Goal: Task Accomplishment & Management: Complete application form

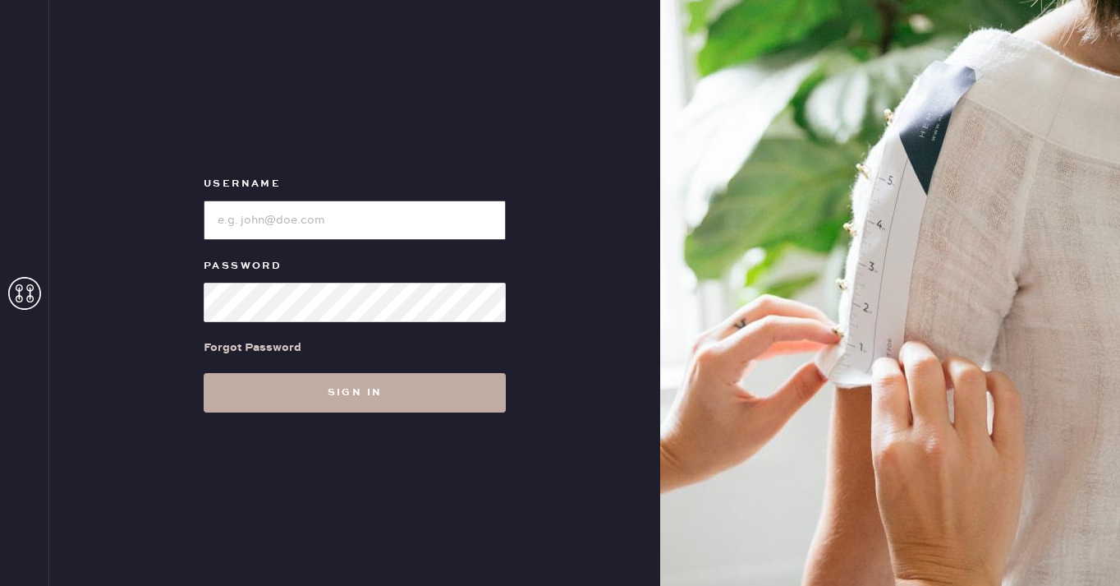
type input "reformationgeorgetown"
click at [366, 394] on button "Sign in" at bounding box center [355, 392] width 302 height 39
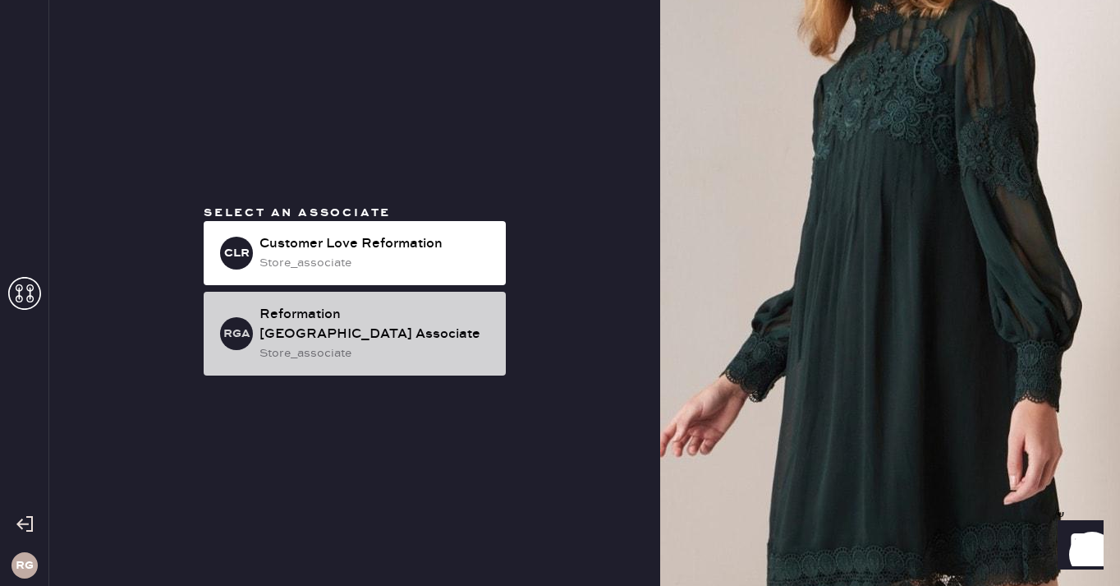
click at [380, 344] on div "store_associate" at bounding box center [376, 353] width 233 height 18
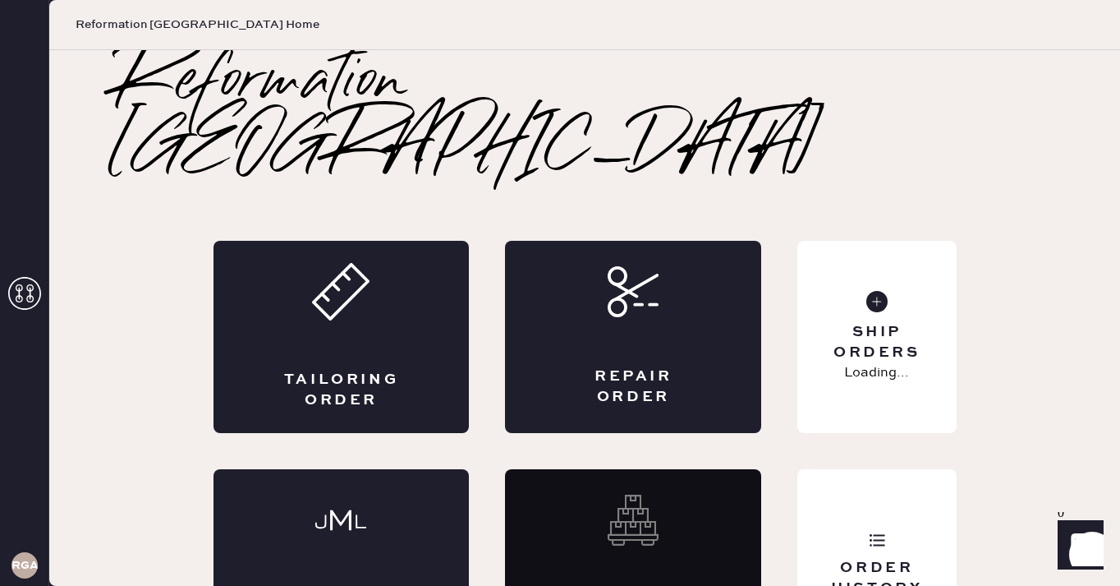
click at [380, 370] on div "Tailoring Order" at bounding box center [341, 390] width 125 height 41
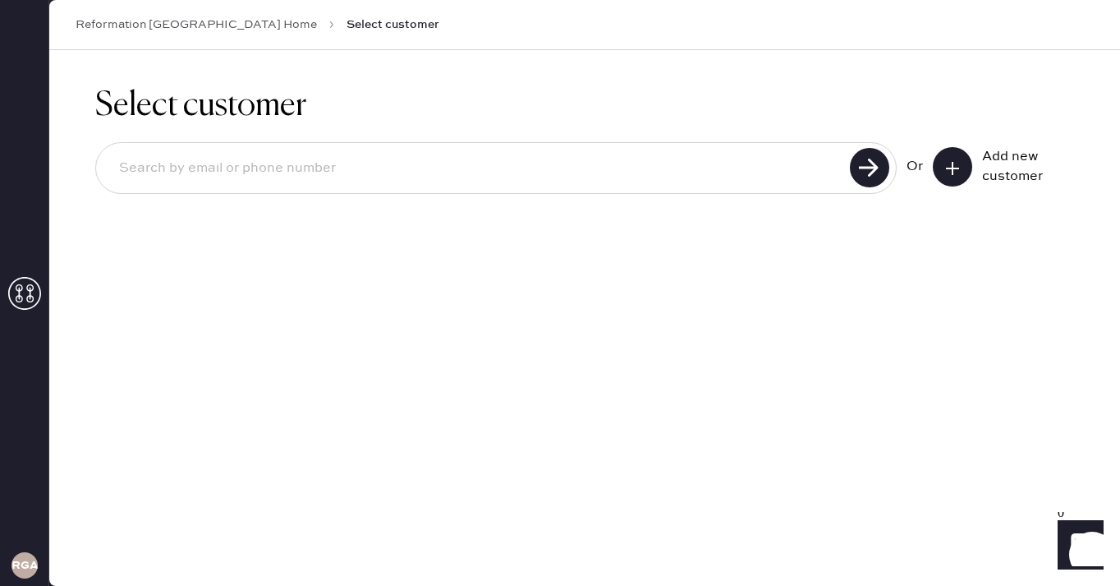
click at [955, 173] on icon at bounding box center [952, 168] width 16 height 16
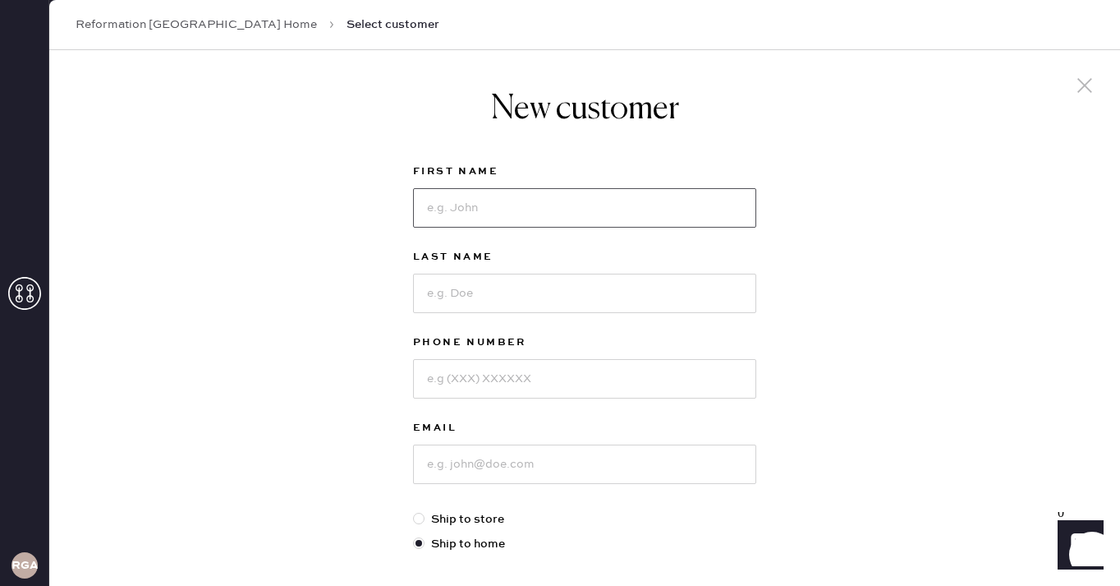
click at [619, 214] on input at bounding box center [584, 207] width 343 height 39
click at [569, 202] on input at bounding box center [584, 207] width 343 height 39
type input "[PERSON_NAME]"
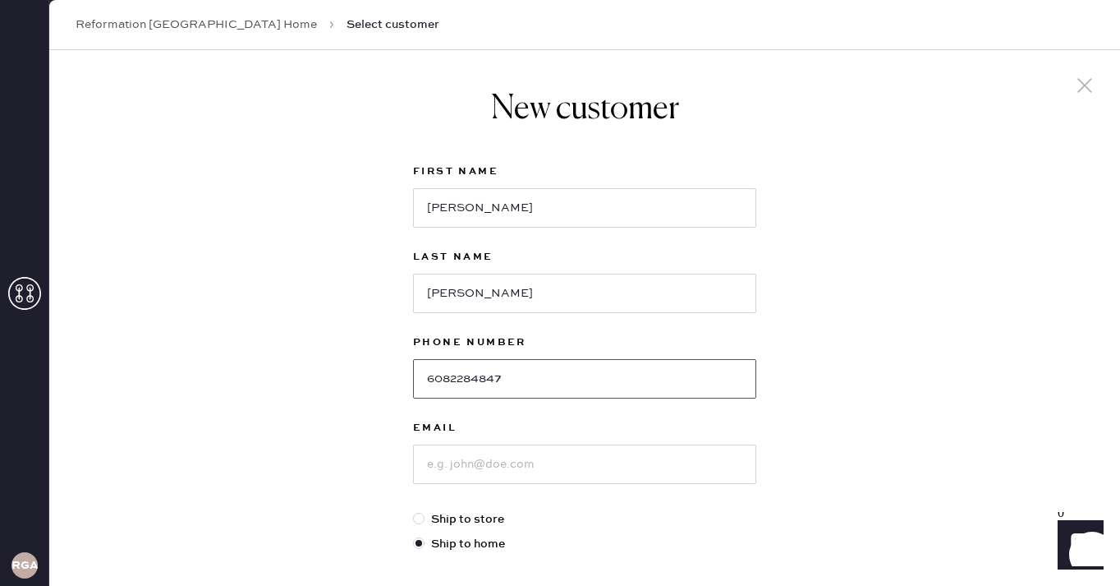
type input "6082284847"
click at [490, 457] on input at bounding box center [584, 463] width 343 height 39
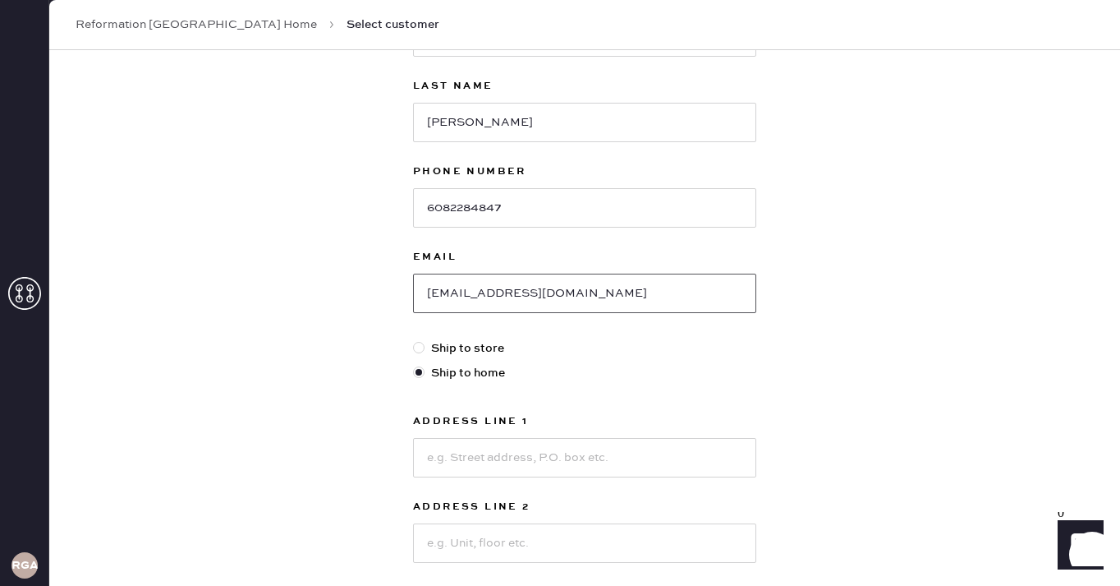
scroll to position [193, 0]
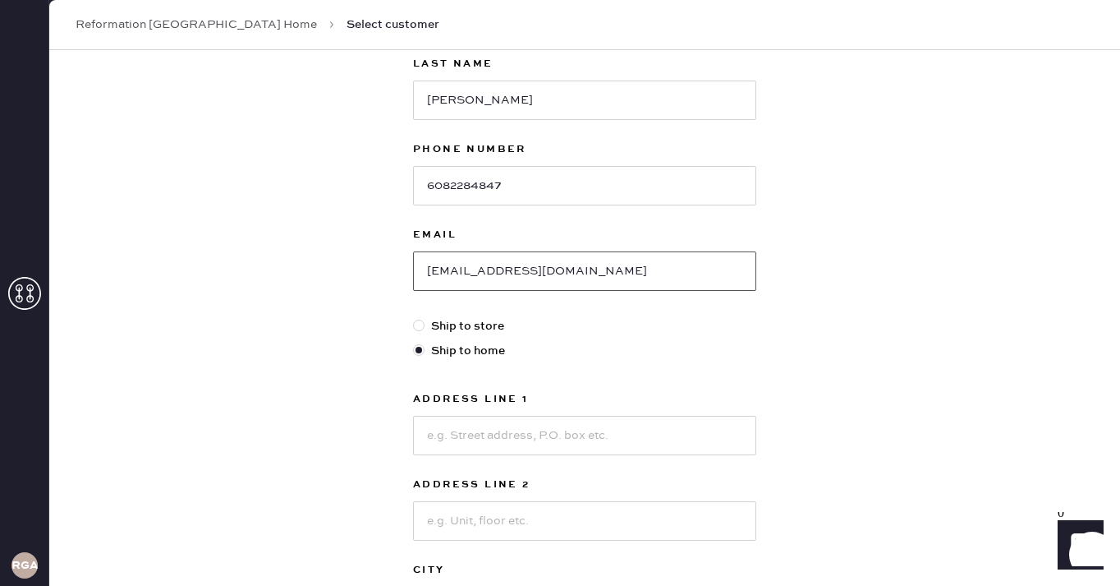
type input "[EMAIL_ADDRESS][DOMAIN_NAME]"
click at [491, 436] on input at bounding box center [584, 435] width 343 height 39
type input "[STREET_ADDRESS]"
click at [474, 529] on input at bounding box center [584, 520] width 343 height 39
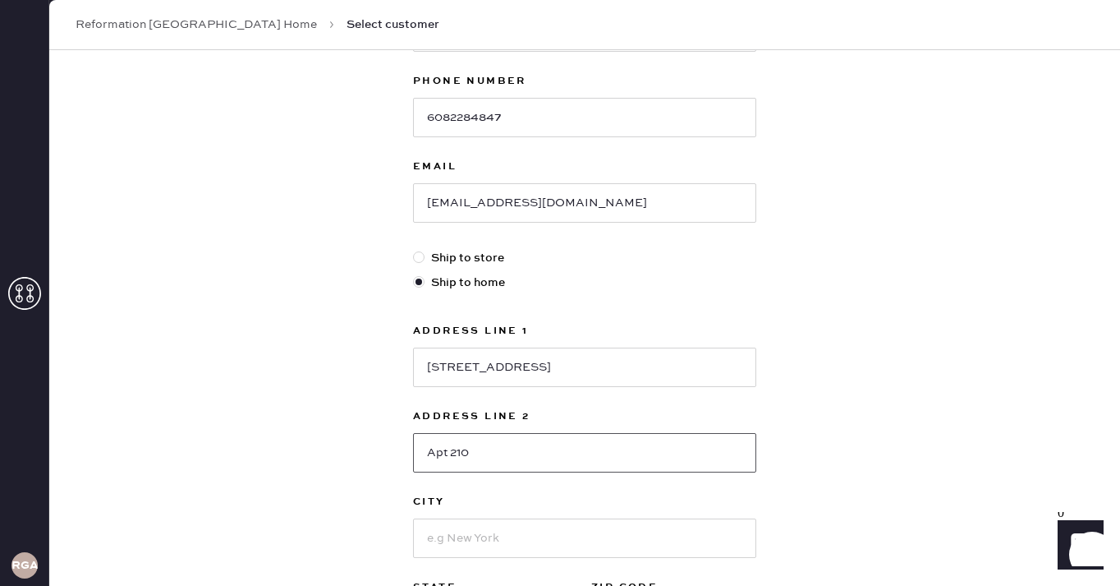
scroll to position [282, 0]
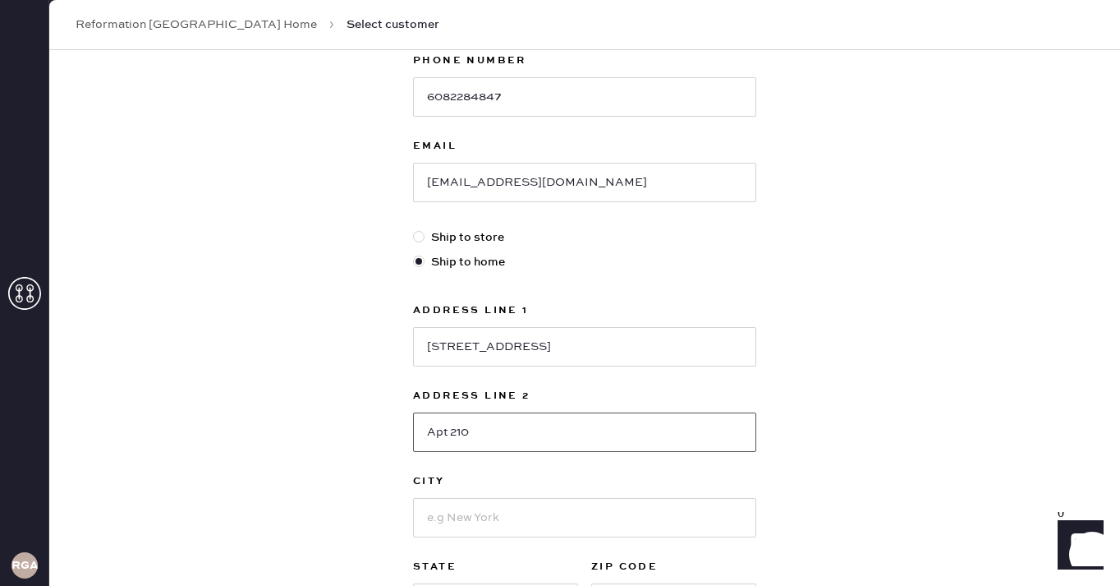
type input "Apt 210"
click at [471, 520] on input at bounding box center [584, 517] width 343 height 39
type input "[US_STATE] D.C."
select select "DC"
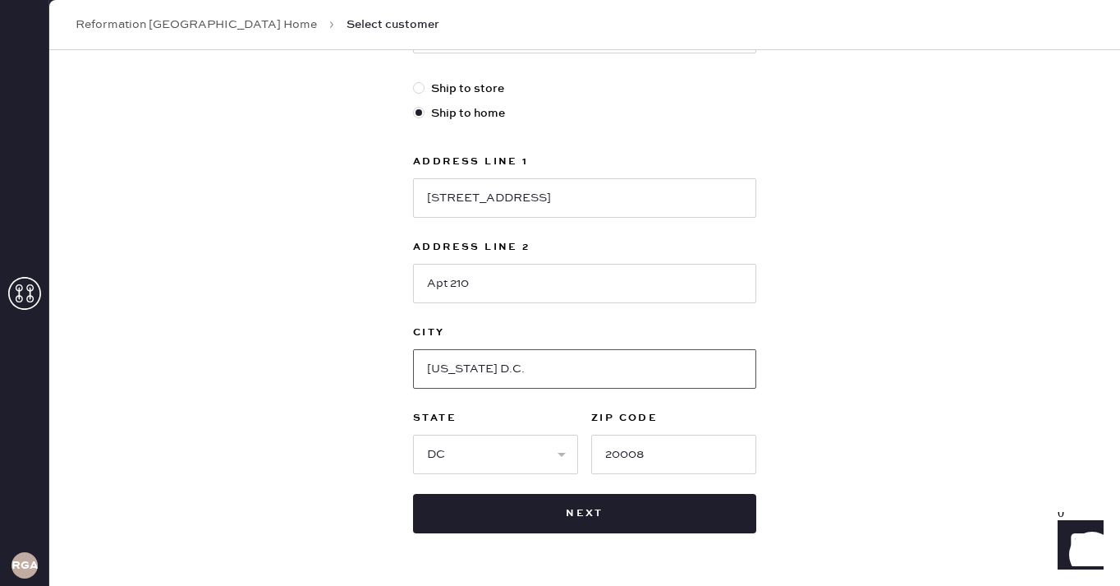
scroll to position [434, 0]
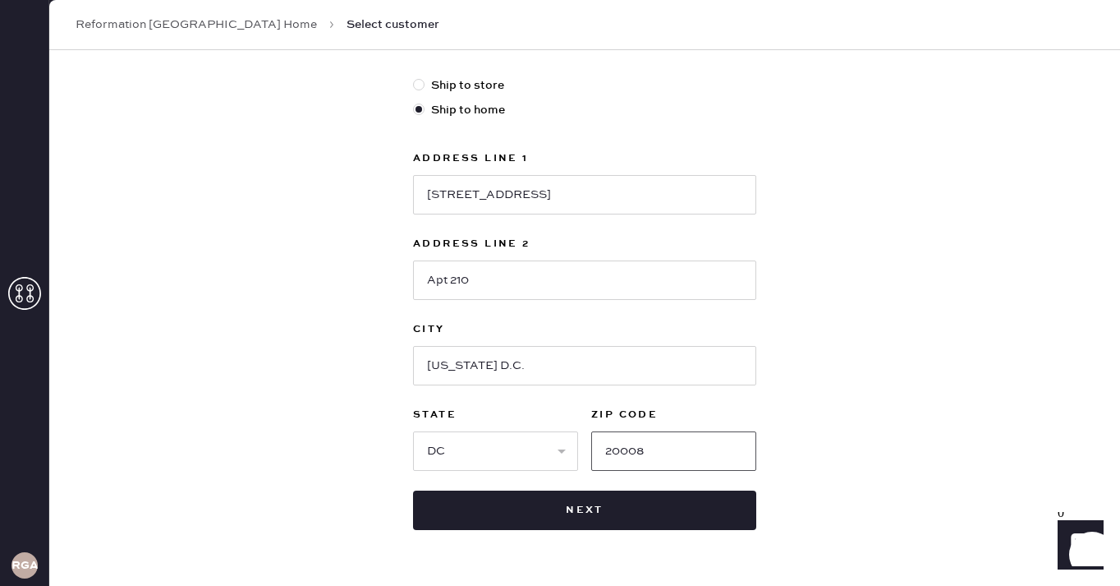
click at [683, 448] on input "20008" at bounding box center [673, 450] width 165 height 39
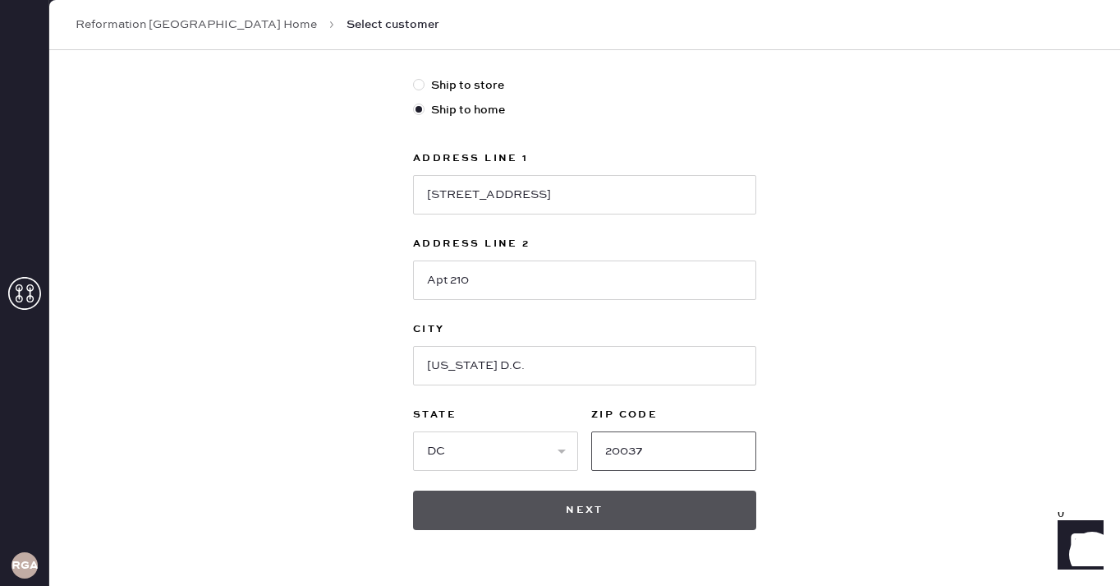
type input "20037"
click at [656, 500] on button "Next" at bounding box center [584, 509] width 343 height 39
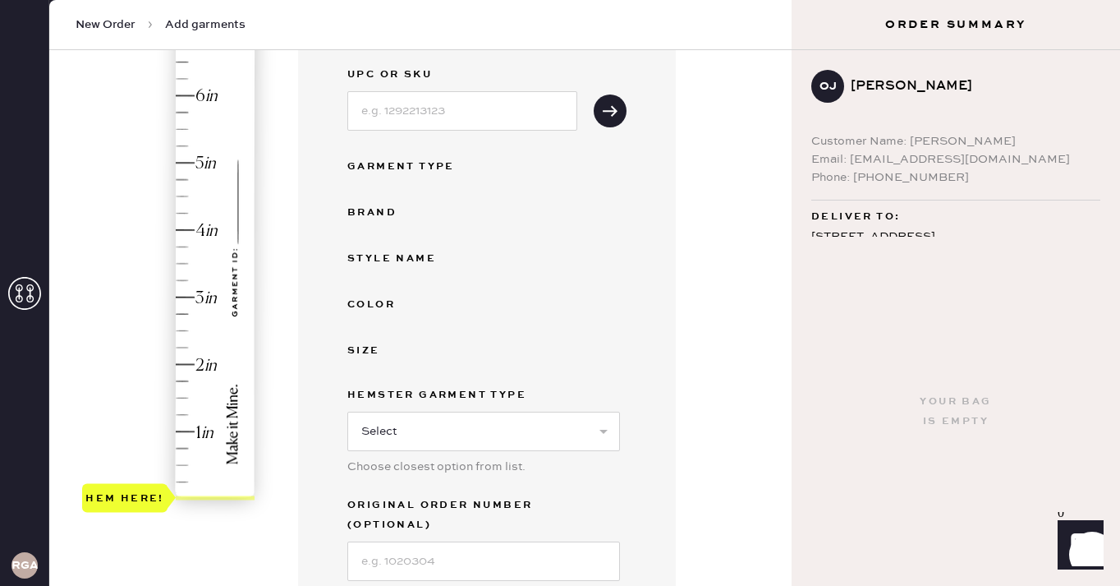
scroll to position [221, 0]
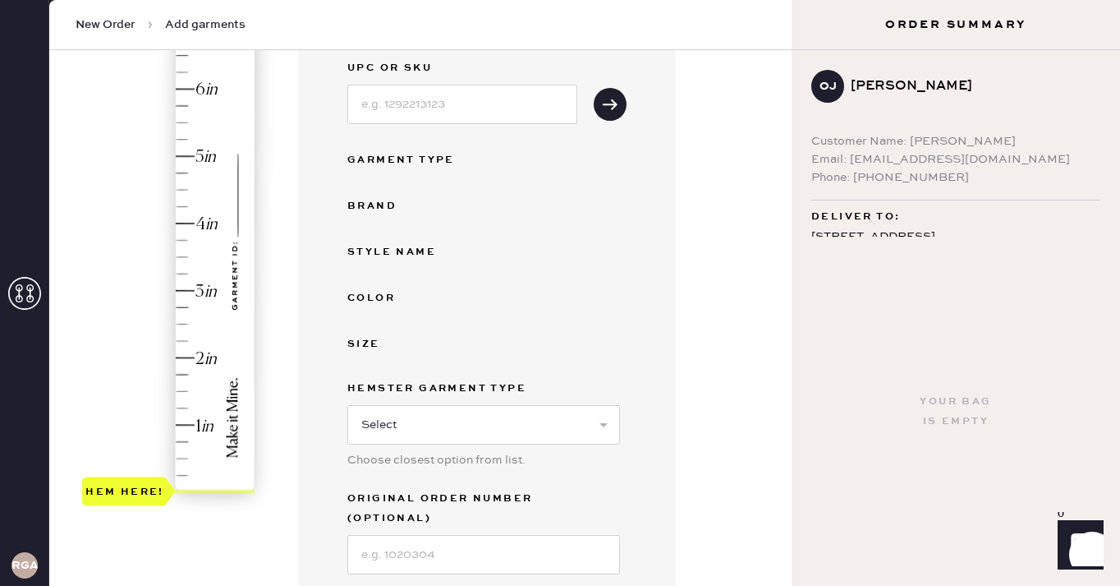
click at [186, 341] on div "Hem here!" at bounding box center [169, 257] width 175 height 485
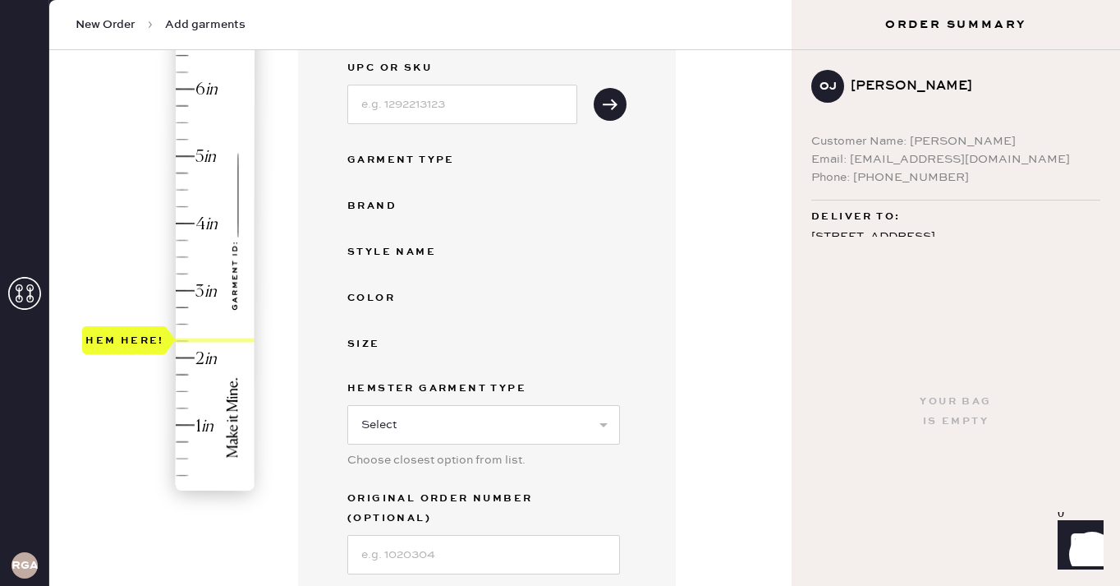
scroll to position [246, 0]
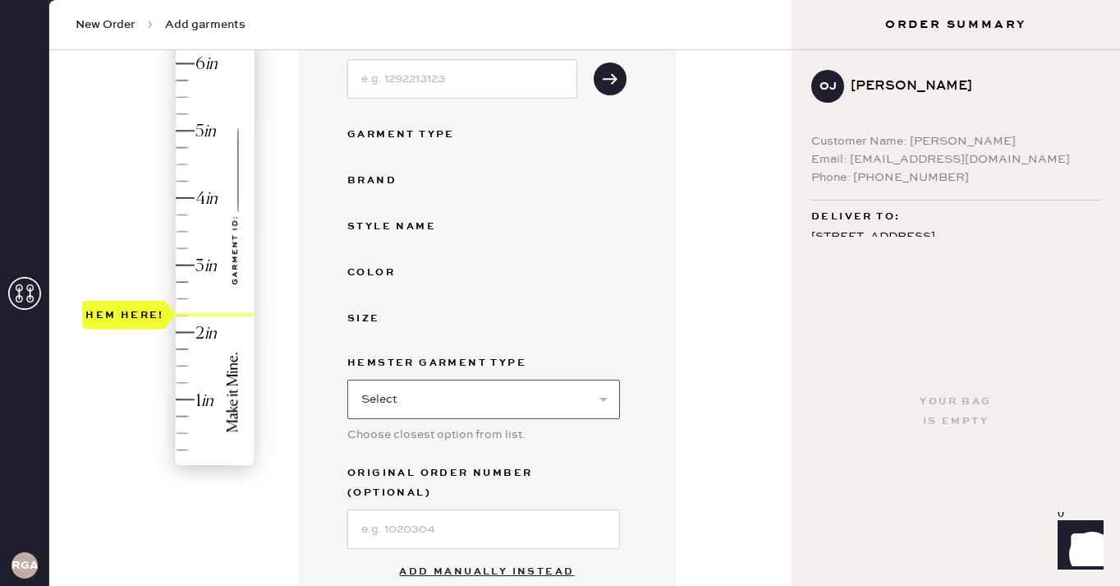
click at [503, 401] on select "Select Basic Skirt Jeans Leggings Pants Shorts Basic Sleeved Dress Basic Sleeve…" at bounding box center [483, 398] width 273 height 39
select select "2"
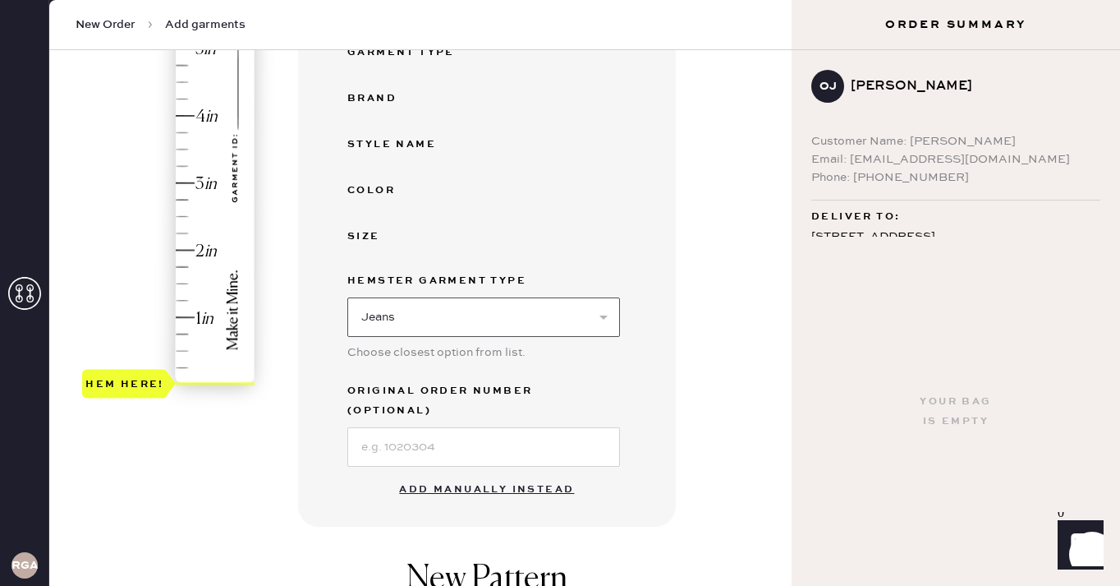
scroll to position [334, 0]
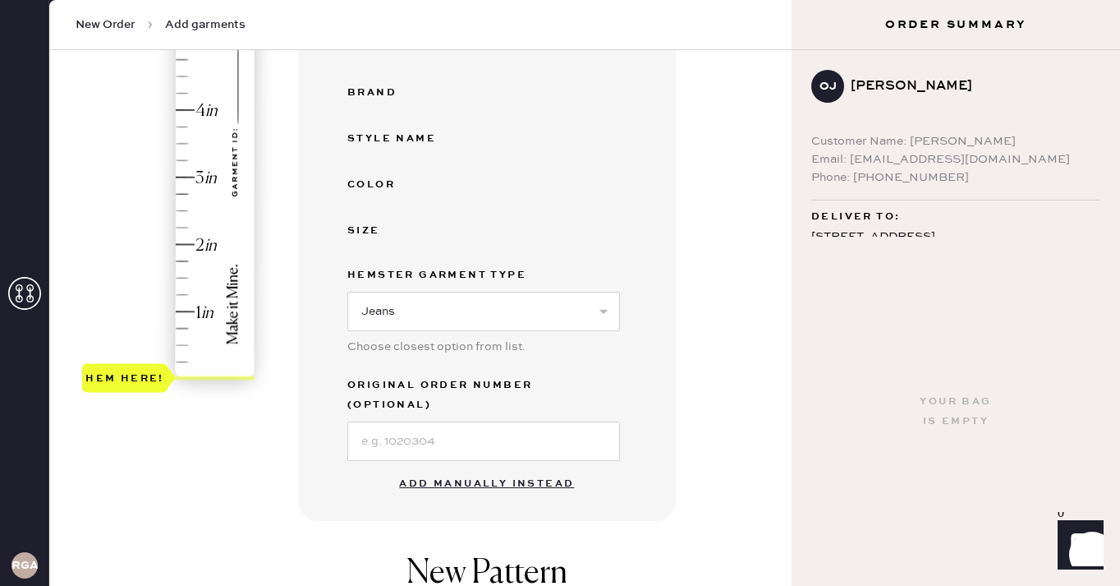
click at [486, 467] on button "Add manually instead" at bounding box center [486, 483] width 195 height 33
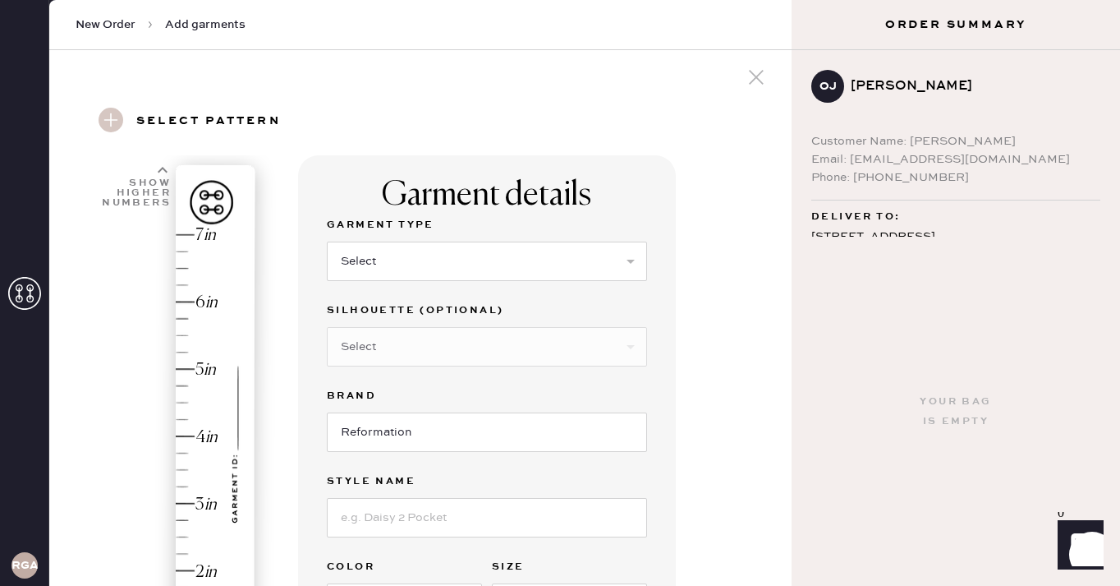
scroll to position [0, 0]
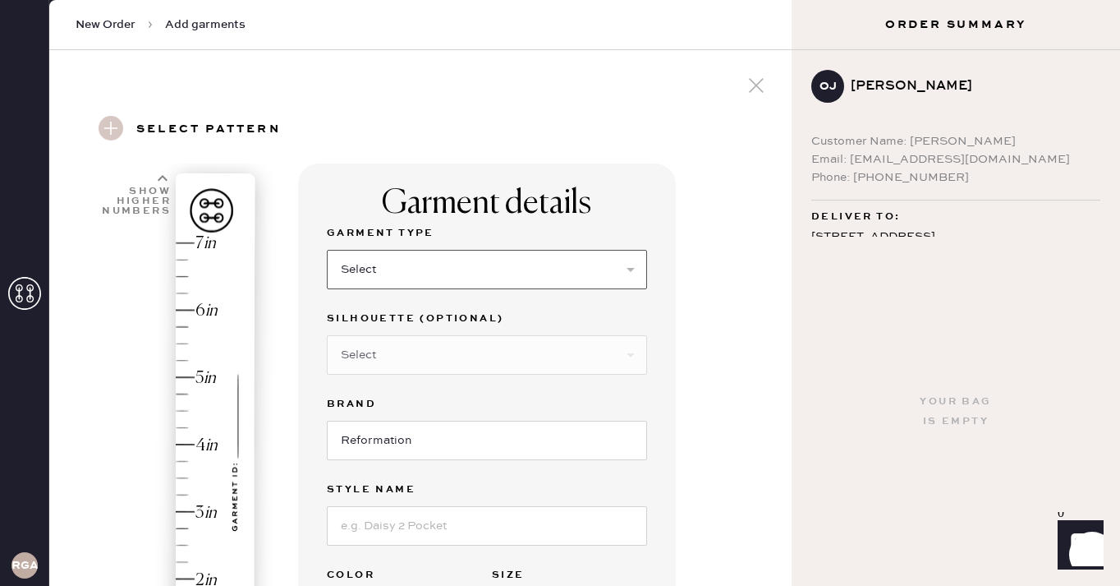
click at [501, 270] on select "Select Basic Skirt Jeans Leggings Pants Shorts Basic Sleeved Dress Basic Sleeve…" at bounding box center [487, 269] width 320 height 39
select select "2"
click at [485, 351] on select "Select Shorts Cropped Flare Boot Cut Straight Skinny Other" at bounding box center [487, 354] width 320 height 39
select select "other"
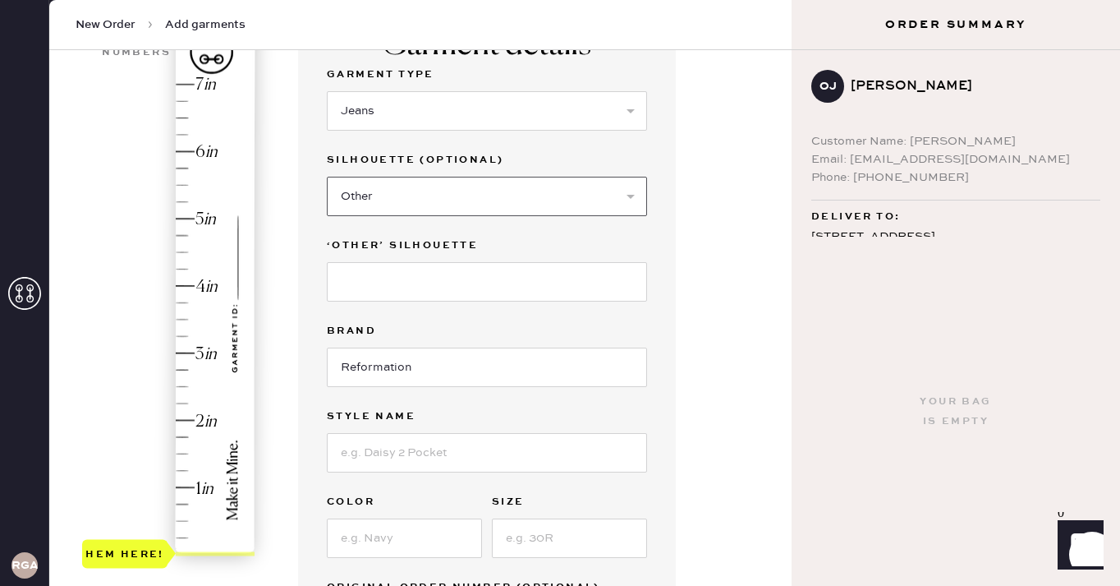
scroll to position [172, 0]
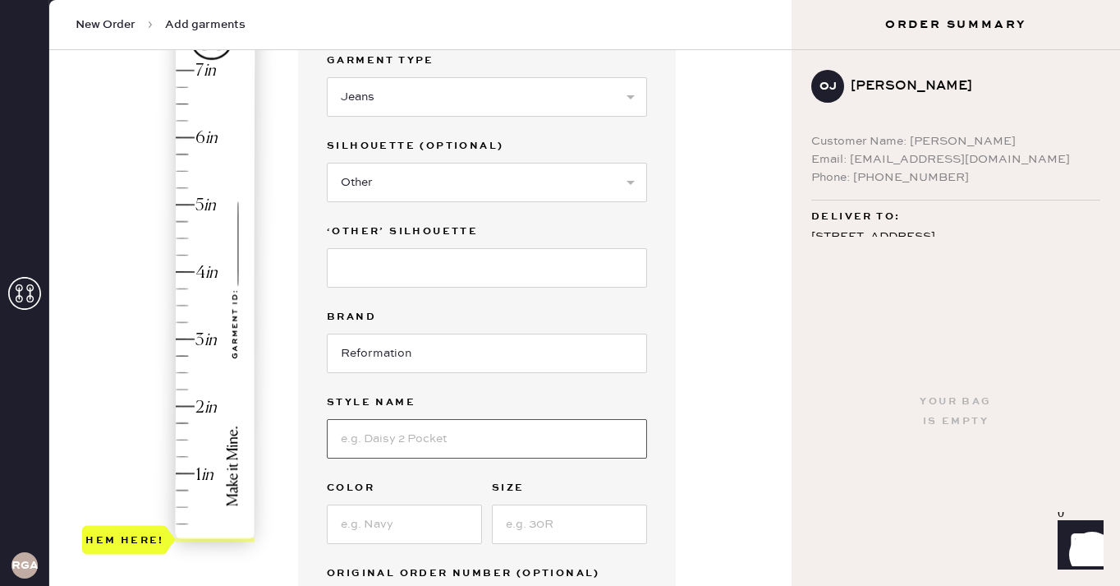
click at [481, 442] on input at bounding box center [487, 438] width 320 height 39
type input "[PERSON_NAME] High Rise Slouchy Wide Leg"
type input "[US_STATE]"
type input "1"
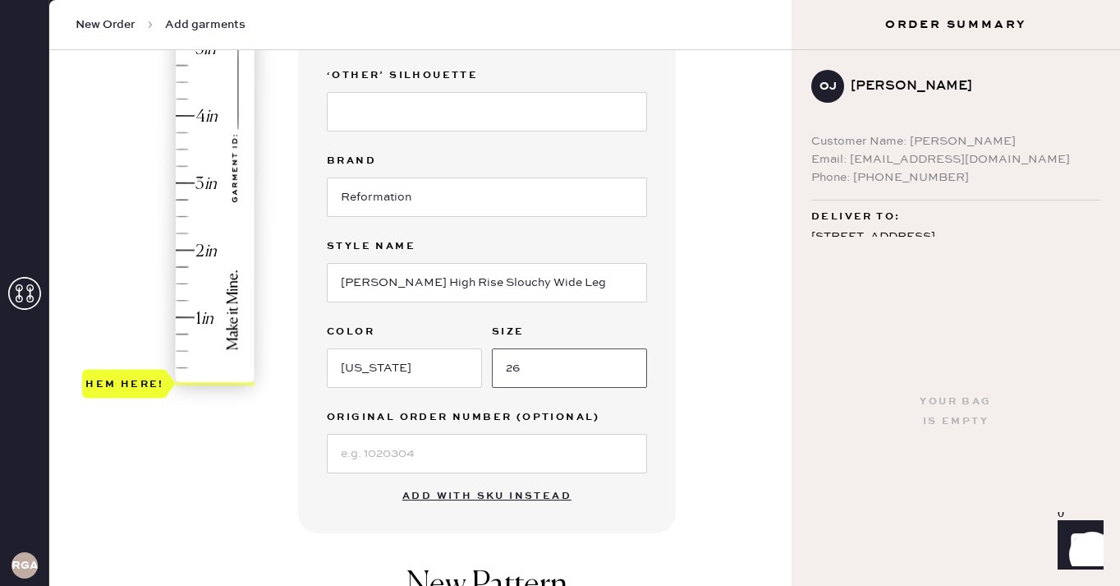
scroll to position [329, 0]
type input "26"
click at [442, 458] on input at bounding box center [487, 452] width 320 height 39
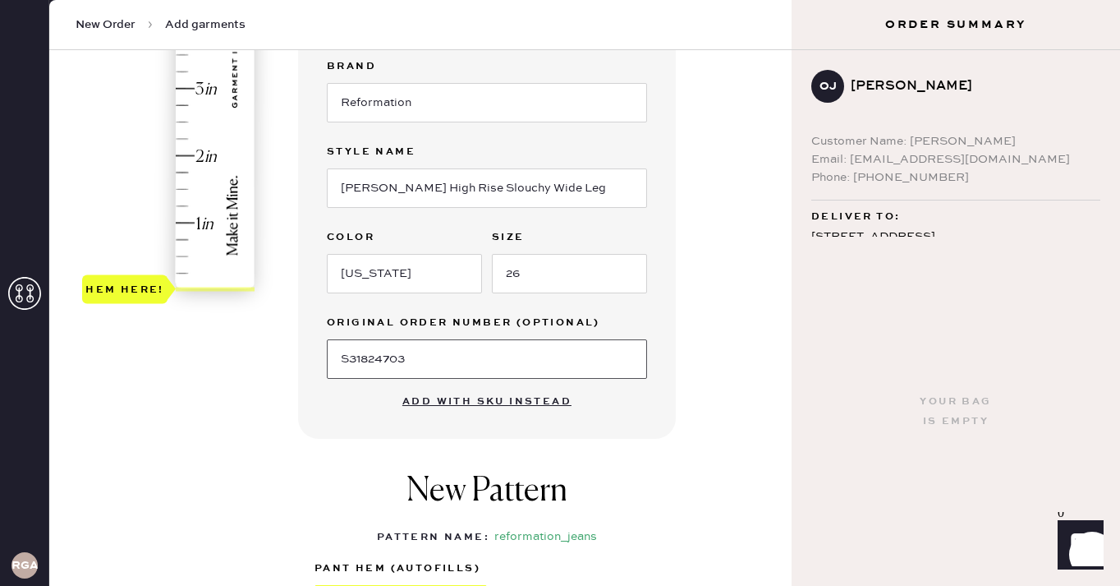
scroll to position [405, 0]
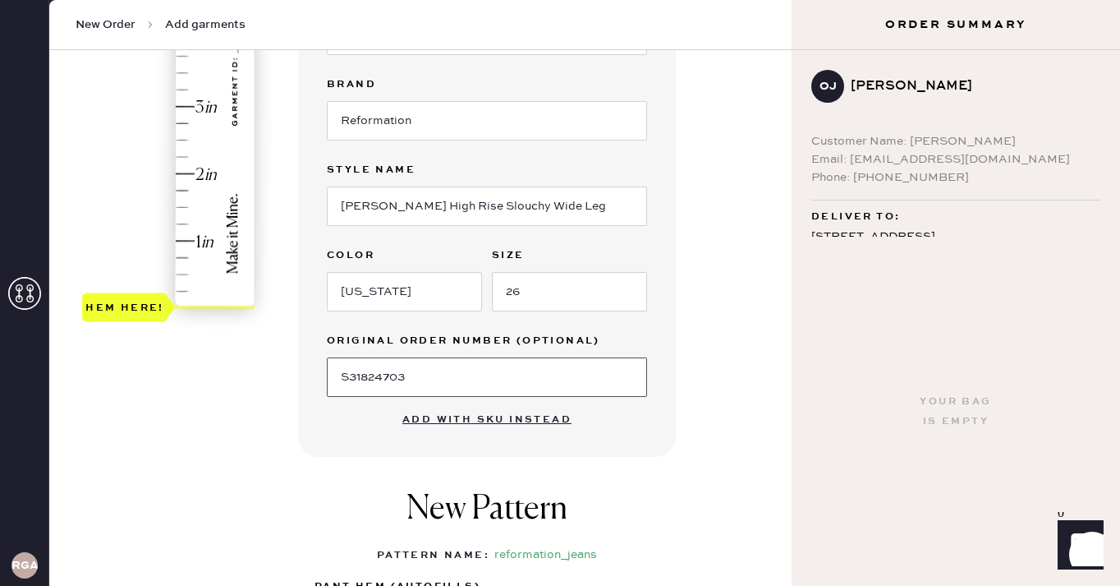
type input "S31824703"
type input "2.25"
click at [186, 158] on div "Hem here!" at bounding box center [169, 73] width 175 height 485
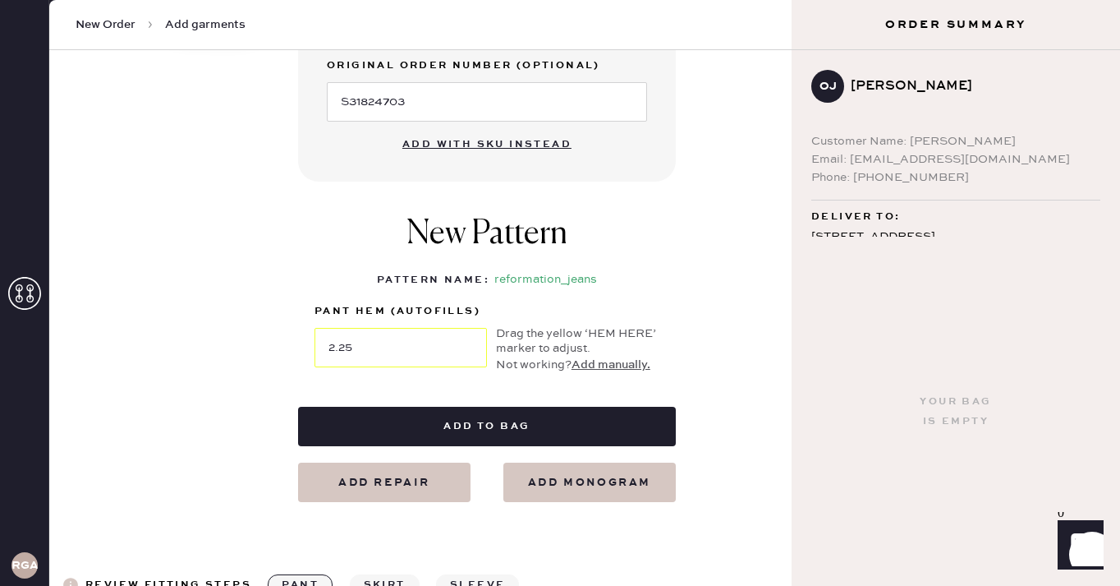
scroll to position [715, 0]
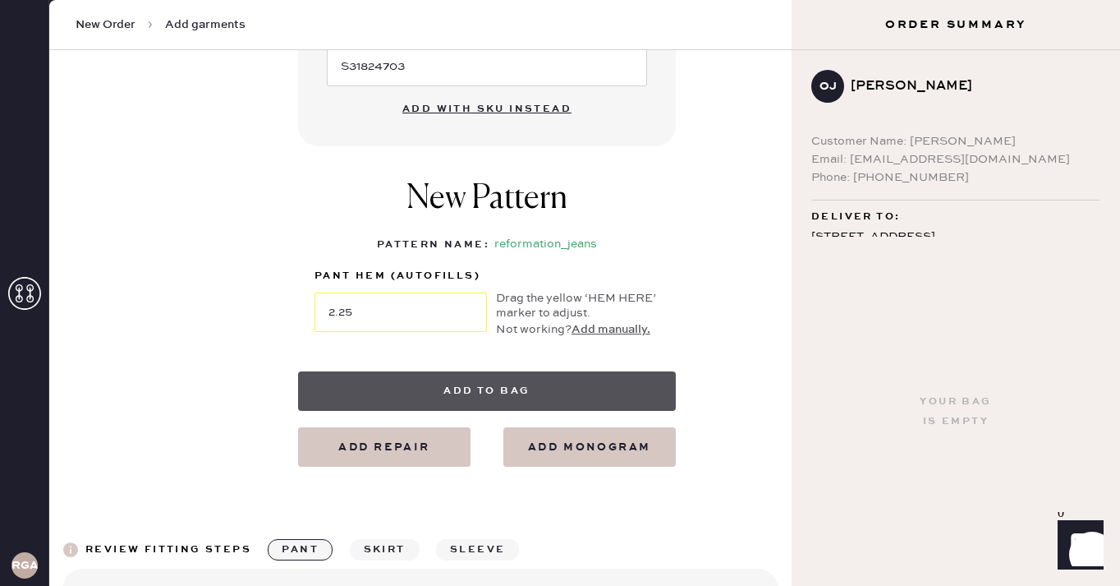
click at [468, 397] on button "Add to bag" at bounding box center [487, 390] width 378 height 39
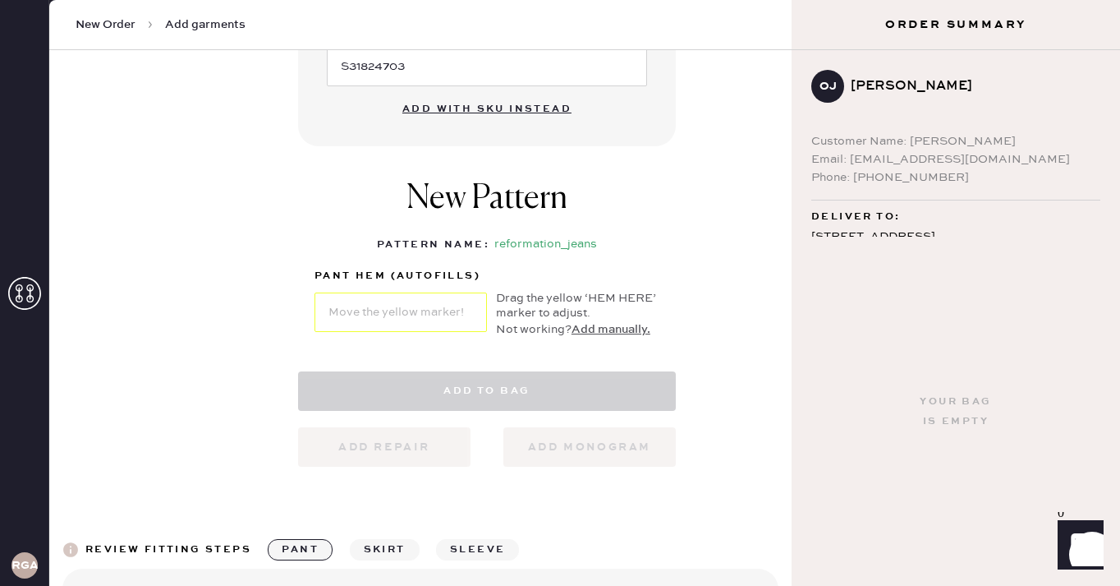
select select "2"
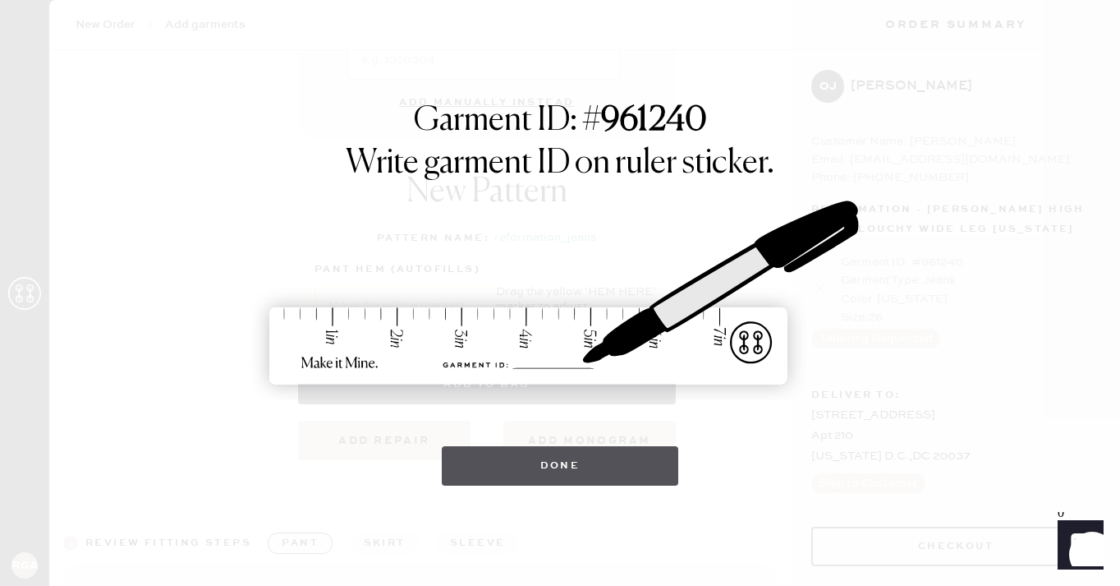
click at [517, 462] on button "Done" at bounding box center [560, 465] width 237 height 39
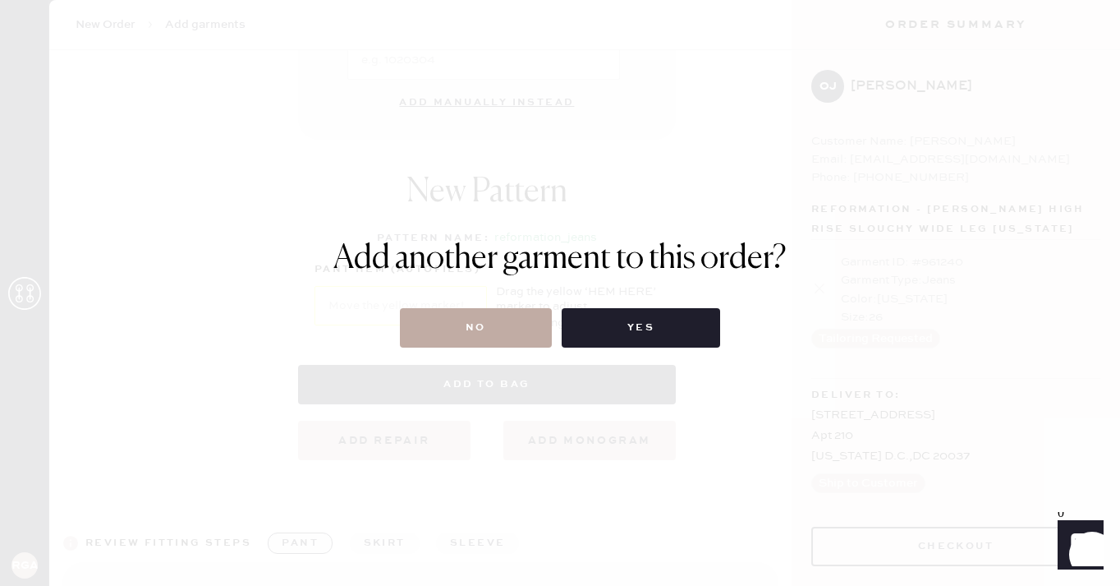
click at [471, 324] on button "No" at bounding box center [476, 327] width 152 height 39
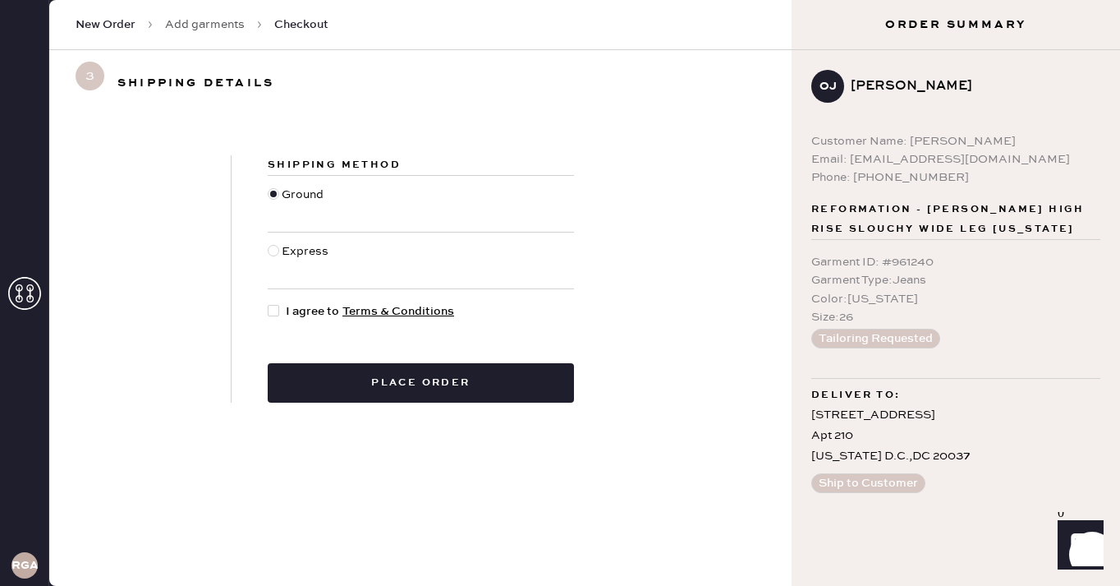
click at [651, 405] on div "Shipping Method Ground Express I agree to Terms & Conditions Place order" at bounding box center [420, 279] width 742 height 326
click at [275, 312] on div at bounding box center [273, 310] width 11 height 11
click at [269, 303] on input "I agree to Terms & Conditions" at bounding box center [268, 302] width 1 height 1
checkbox input "true"
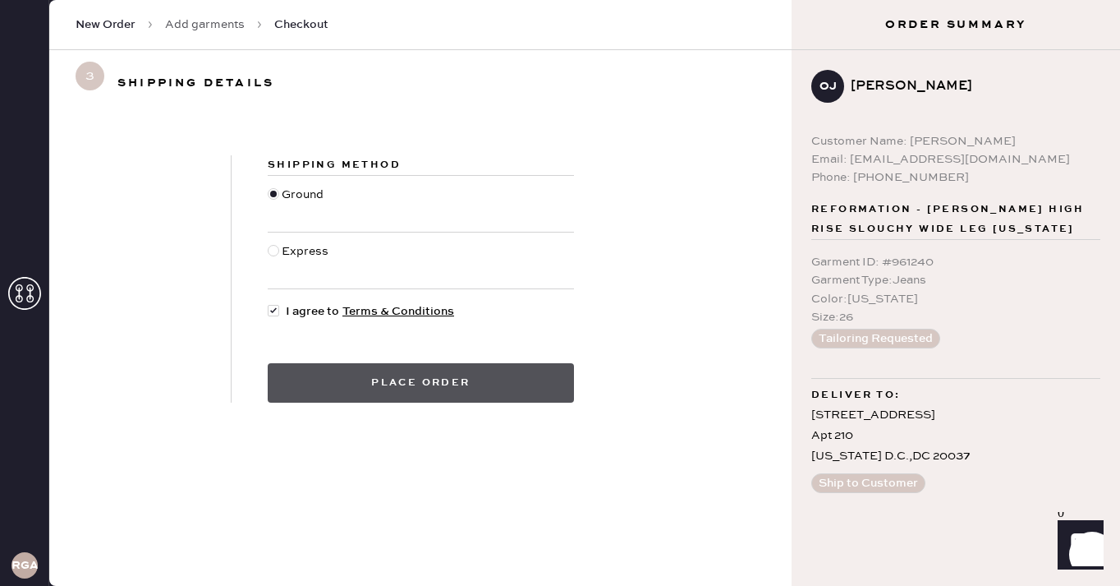
click at [387, 388] on button "Place order" at bounding box center [421, 382] width 306 height 39
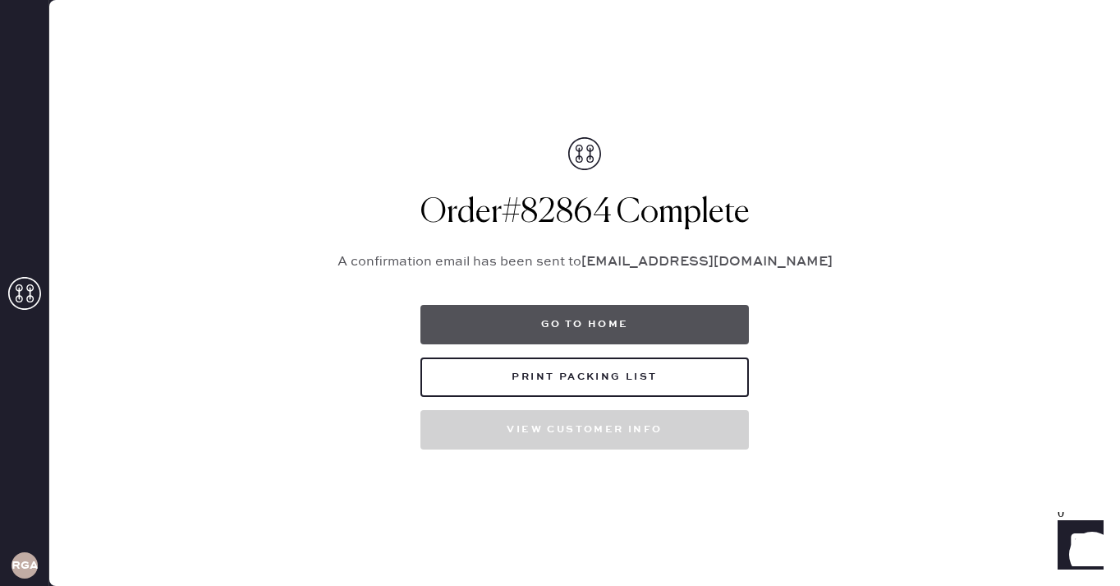
click at [548, 318] on button "Go to home" at bounding box center [584, 324] width 328 height 39
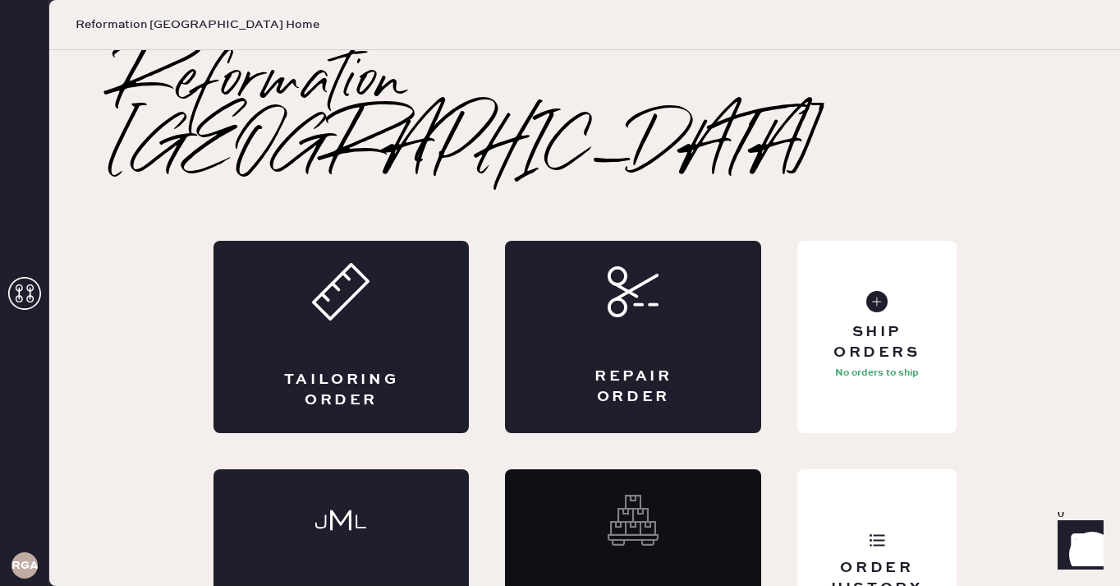
click at [903, 126] on div "Reformation Georgetown Tailoring Order Repair Order Monogram Order Revive order…" at bounding box center [584, 355] width 1005 height 611
